Goal: Find specific page/section: Find specific page/section

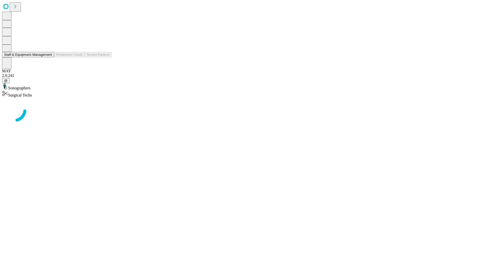
click at [49, 57] on button "Staff & Equipment Management" at bounding box center [28, 54] width 52 height 5
